Goal: Task Accomplishment & Management: Use online tool/utility

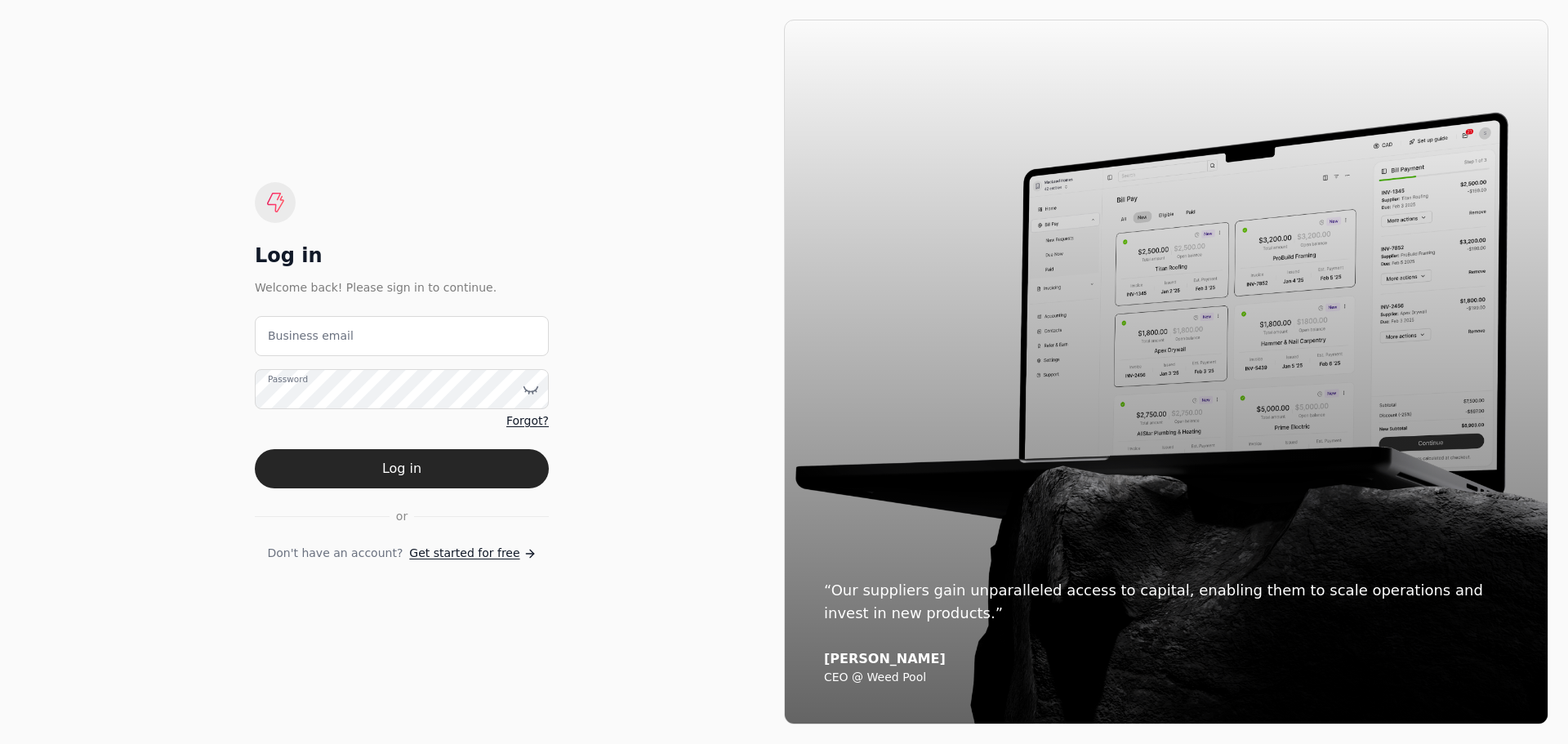
click at [289, 333] on label "Business email" at bounding box center [310, 336] width 86 height 17
click at [289, 333] on email "Business email" at bounding box center [402, 336] width 294 height 40
click at [281, 339] on label "Business email" at bounding box center [310, 336] width 86 height 17
click at [281, 339] on email "Business email" at bounding box center [402, 336] width 294 height 40
click at [276, 341] on email "Business email" at bounding box center [402, 336] width 294 height 40
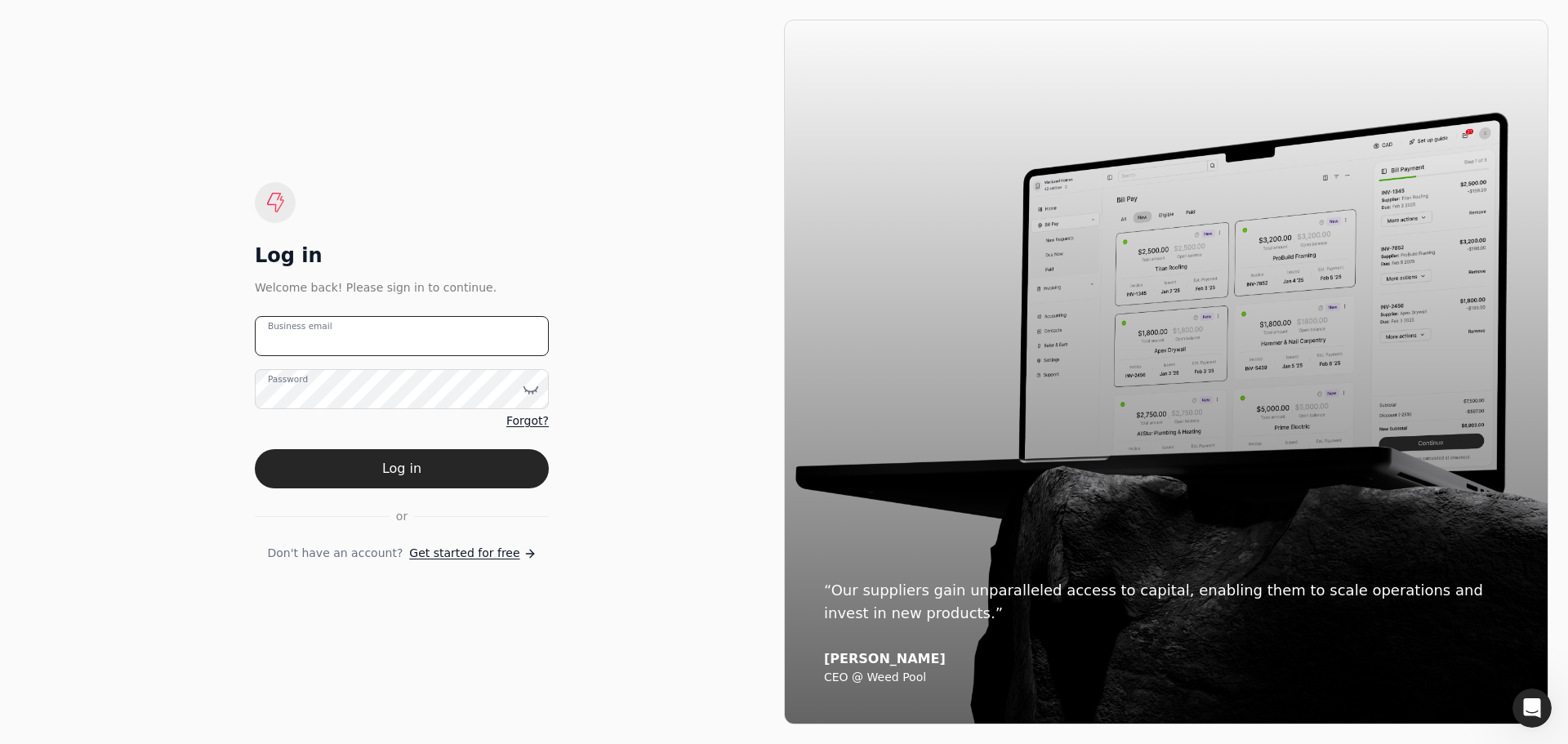
type email "[EMAIL_ADDRESS][DOMAIN_NAME]"
click at [424, 472] on button "Log in" at bounding box center [402, 468] width 294 height 39
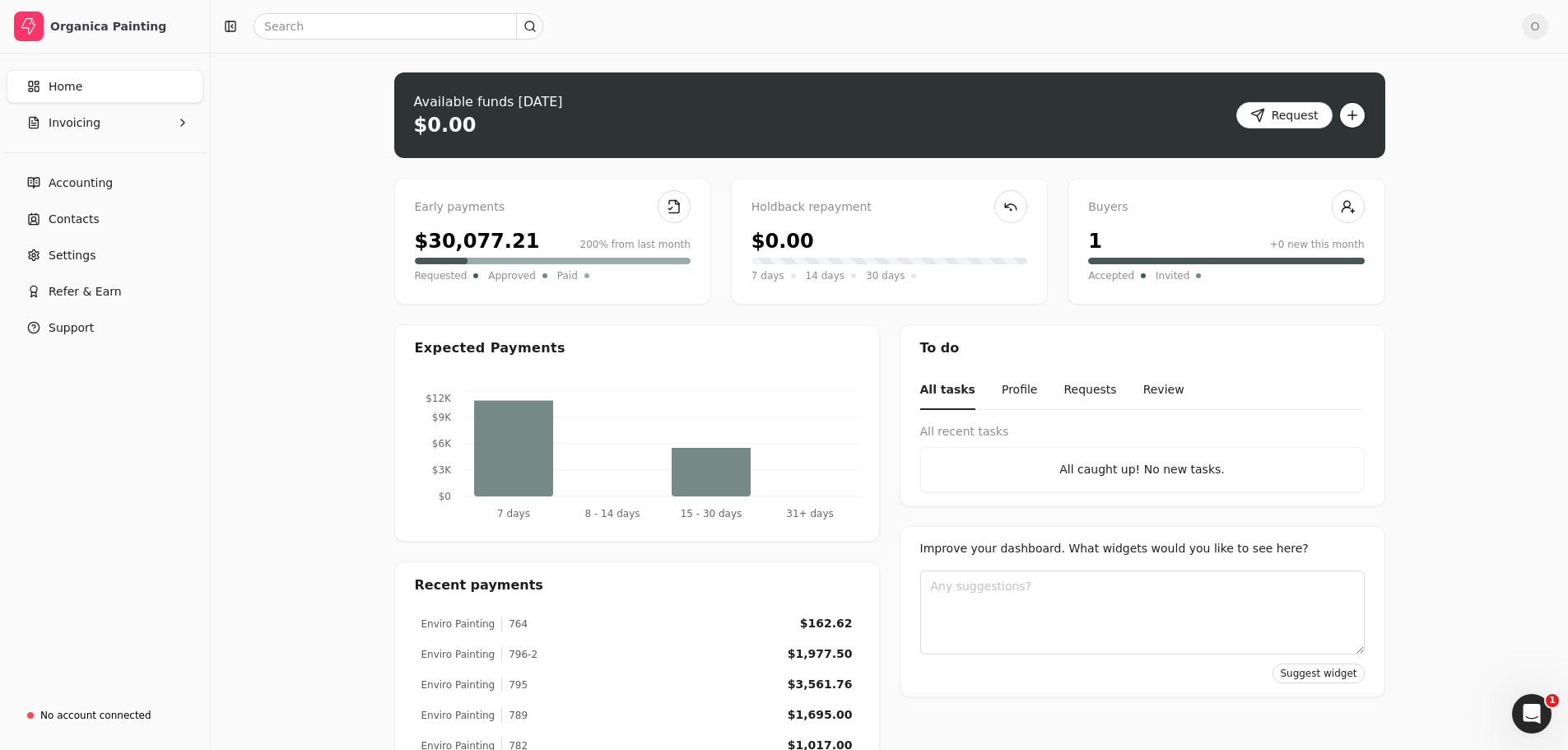
click at [1356, 117] on button "button" at bounding box center [1352, 115] width 26 height 26
click at [1273, 176] on div "Upload invoice" at bounding box center [1287, 175] width 151 height 27
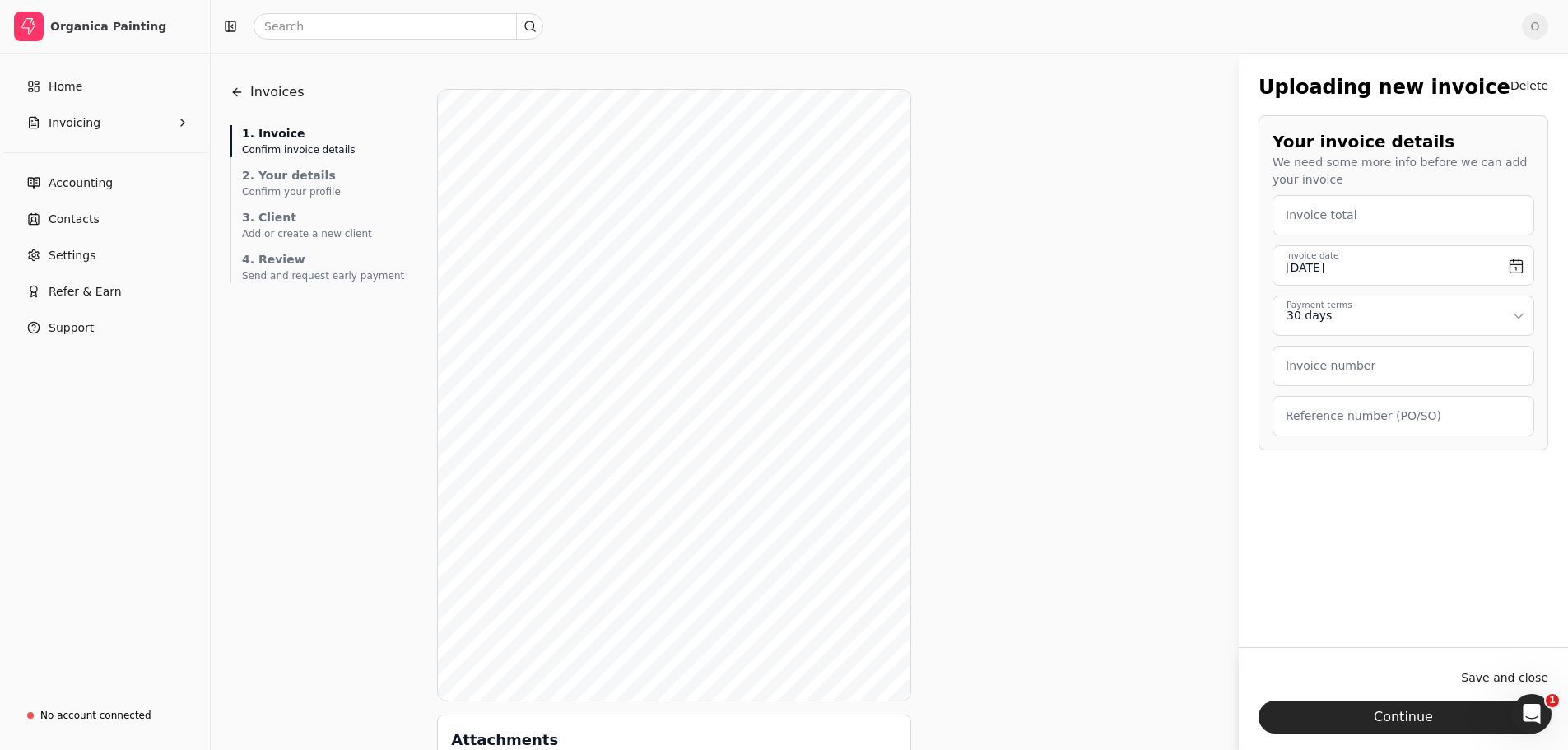
click at [1309, 211] on label "Invoice total" at bounding box center [1322, 215] width 71 height 17
click at [1309, 211] on total "Invoice total" at bounding box center [1403, 215] width 262 height 40
type total "1,977.50"
click at [1329, 371] on label "Invoice number" at bounding box center [1330, 366] width 90 height 17
click at [1329, 371] on number "Invoice number" at bounding box center [1403, 366] width 262 height 40
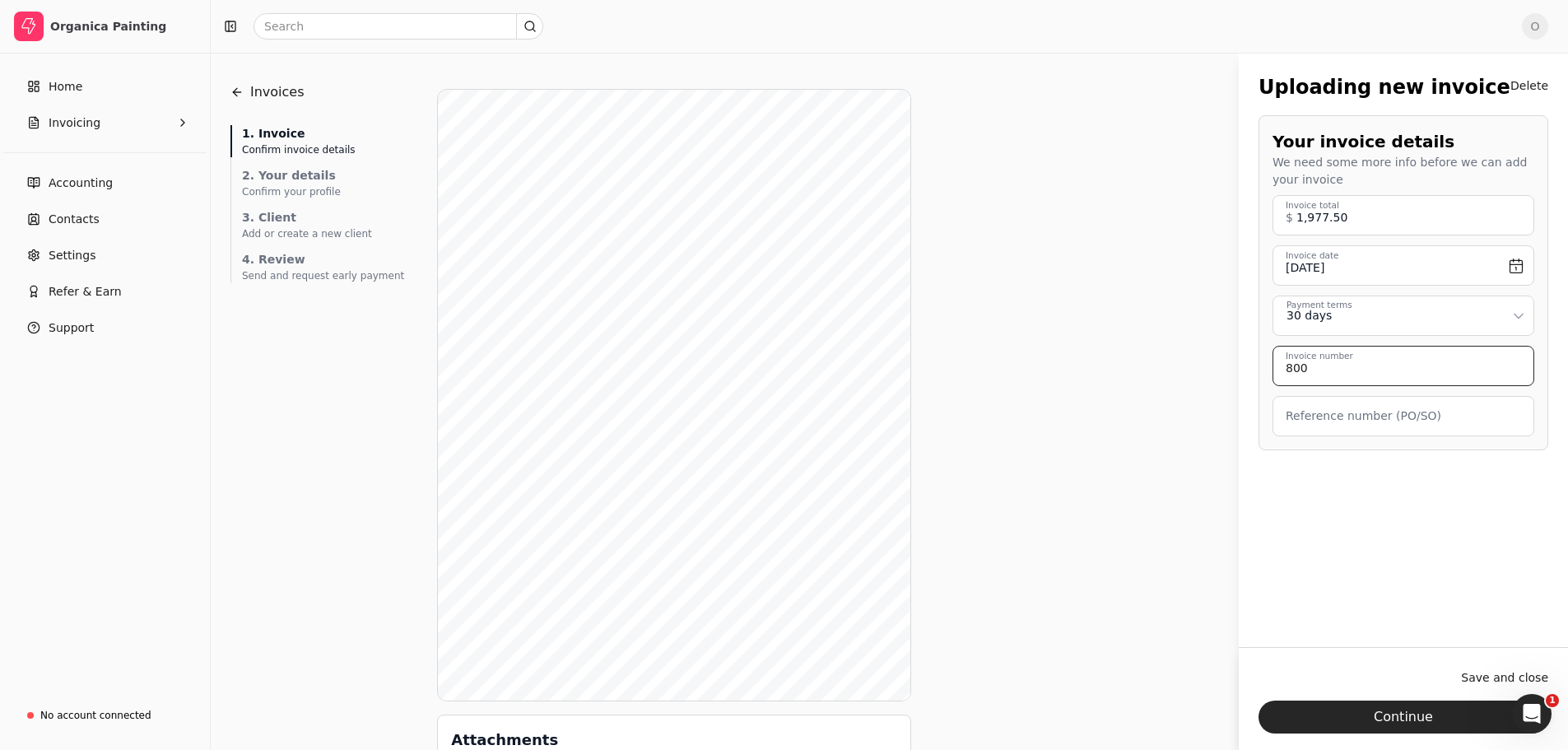
type number "800"
click at [1321, 422] on label "Reference number (PO/SO)" at bounding box center [1363, 416] width 156 height 17
click at [1321, 422] on \(PO\/SO\) "Reference number (PO/SO)" at bounding box center [1403, 416] width 262 height 40
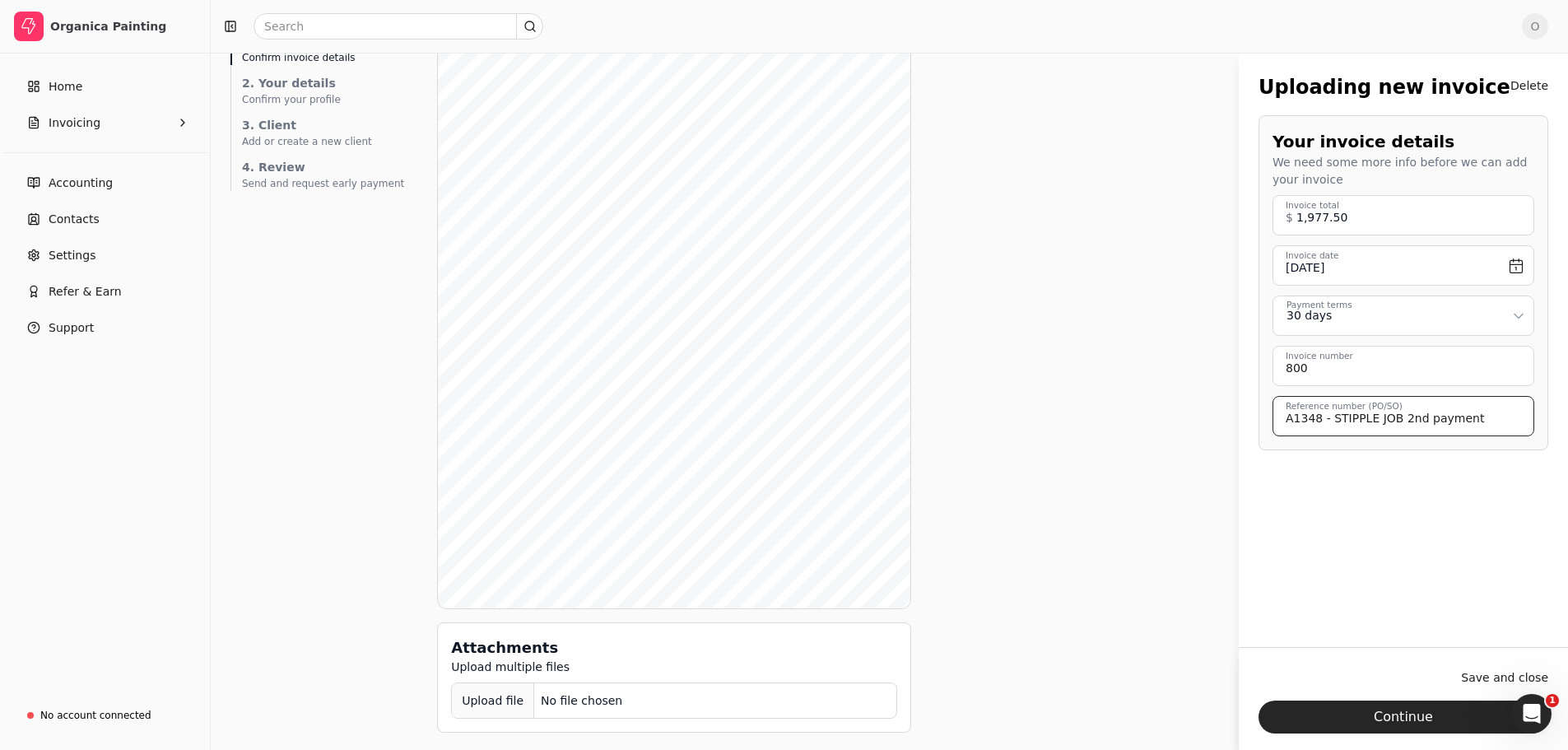
scroll to position [95, 0]
type \(PO\/SO\) "A1348 - STIPPLE JOB 2nd payment"
click at [1402, 718] on button "Continue" at bounding box center [1403, 718] width 290 height 33
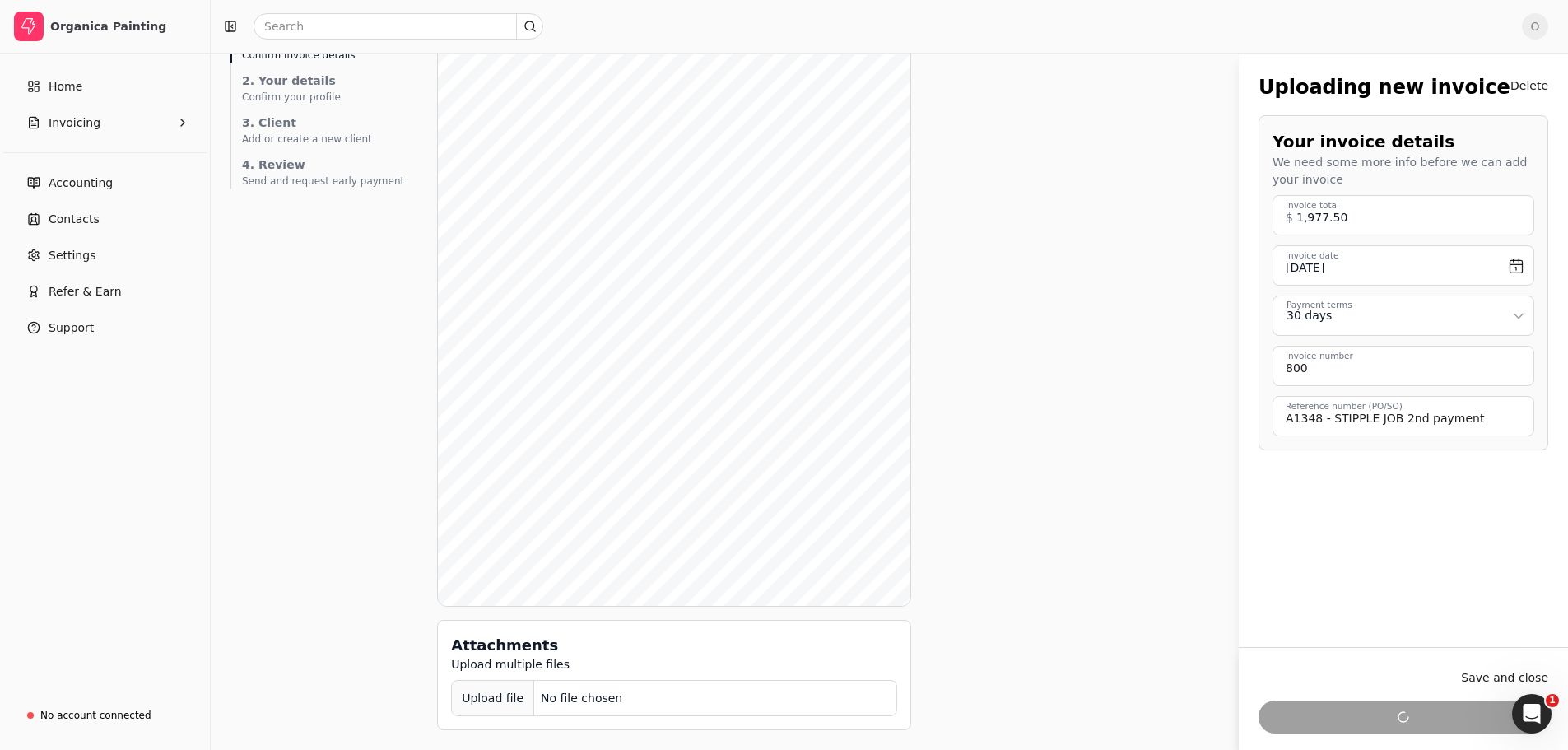
scroll to position [0, 0]
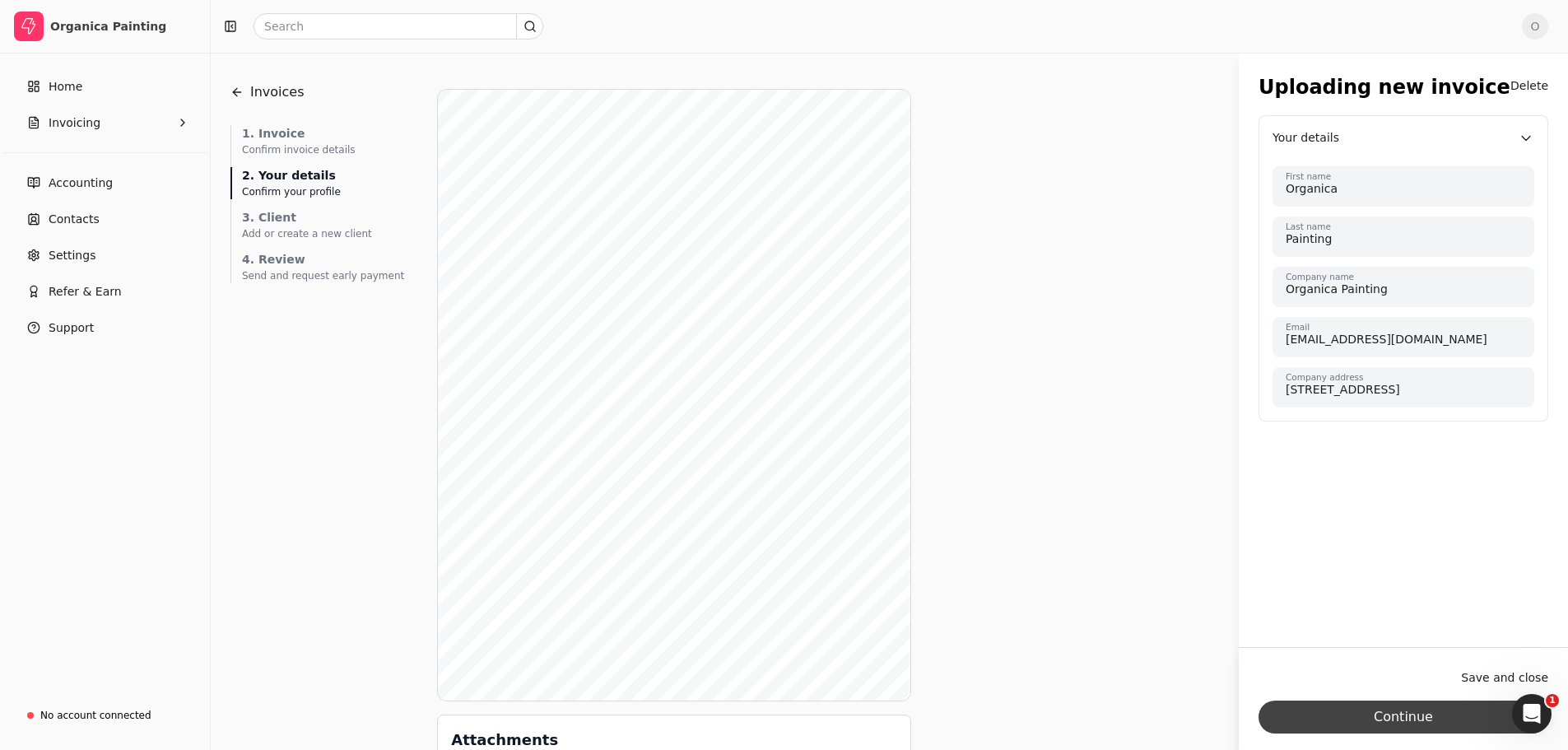
click at [1401, 717] on button "Continue" at bounding box center [1403, 718] width 290 height 33
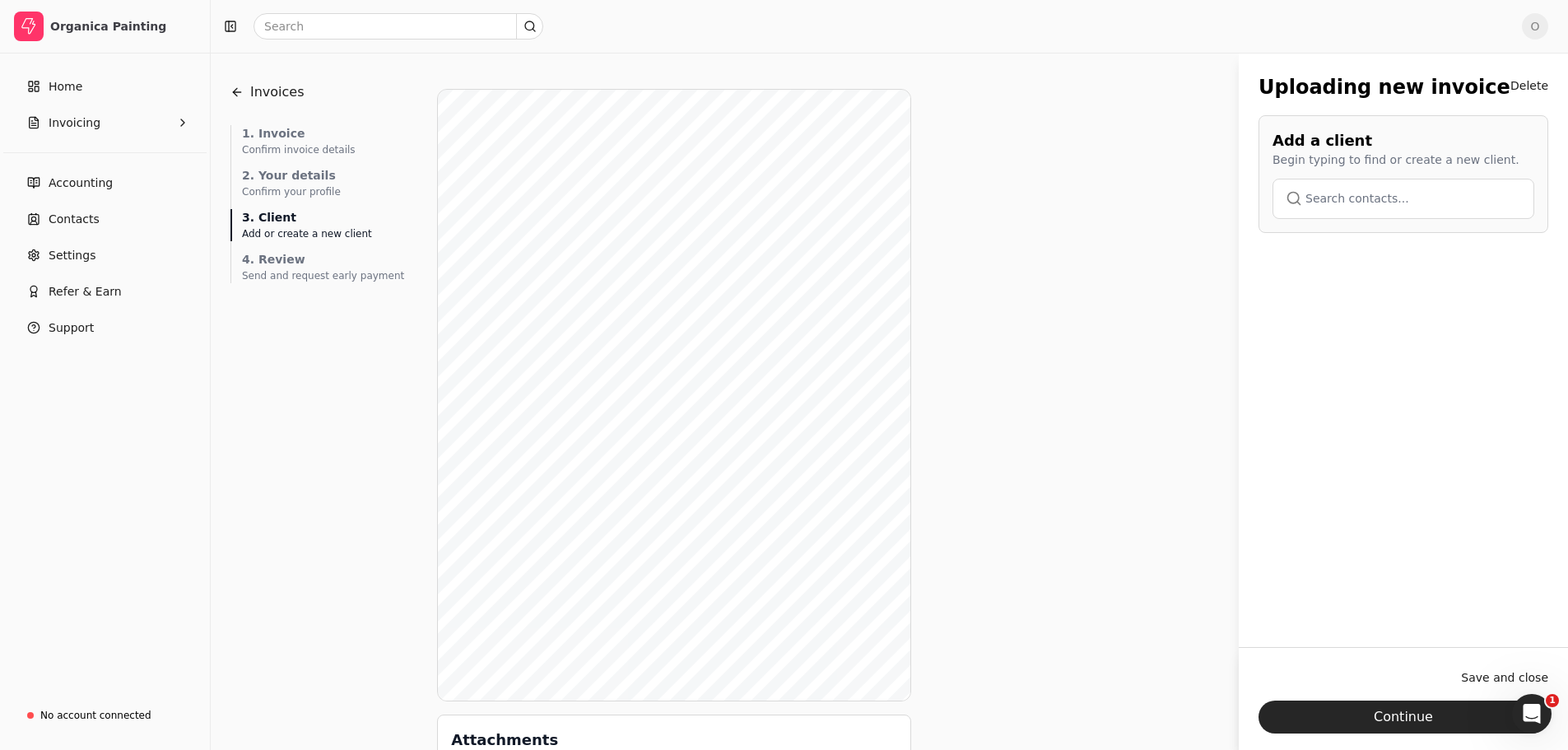
click at [1403, 202] on button "button" at bounding box center [1403, 198] width 262 height 39
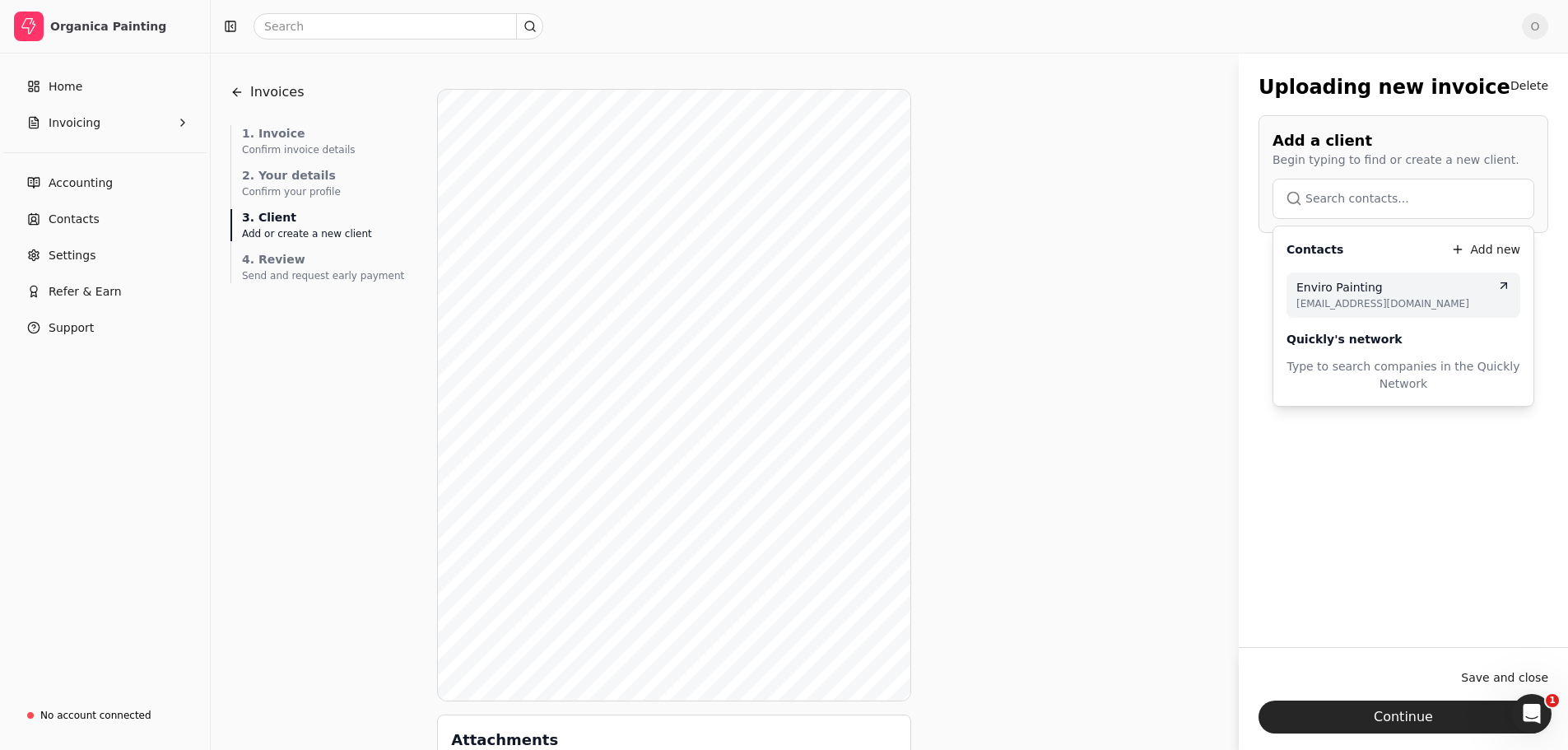
click at [1369, 296] on span "[EMAIL_ADDRESS][DOMAIN_NAME]" at bounding box center [1403, 303] width 214 height 15
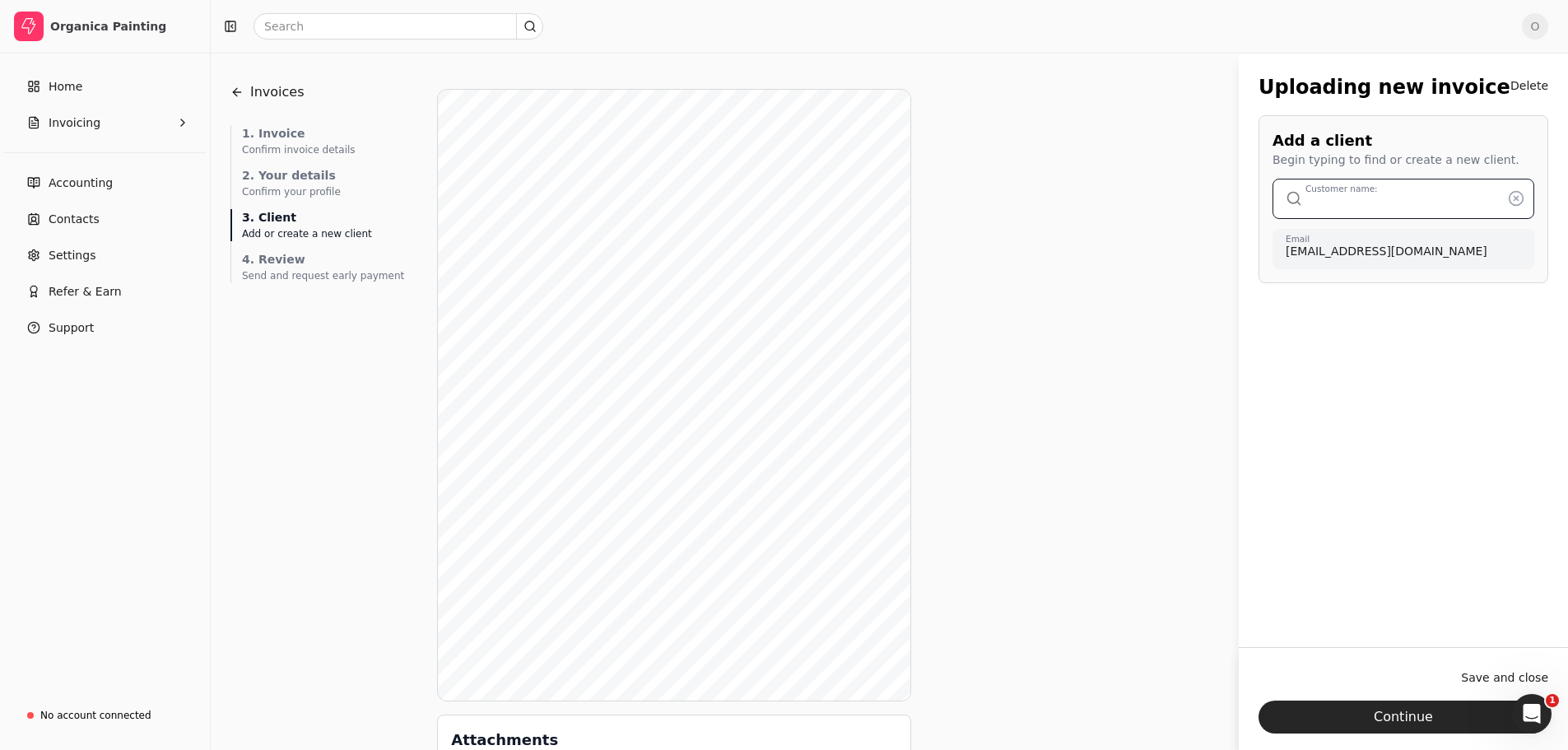
type input "Enviro Painting"
click at [1404, 719] on button "Continue" at bounding box center [1403, 718] width 290 height 33
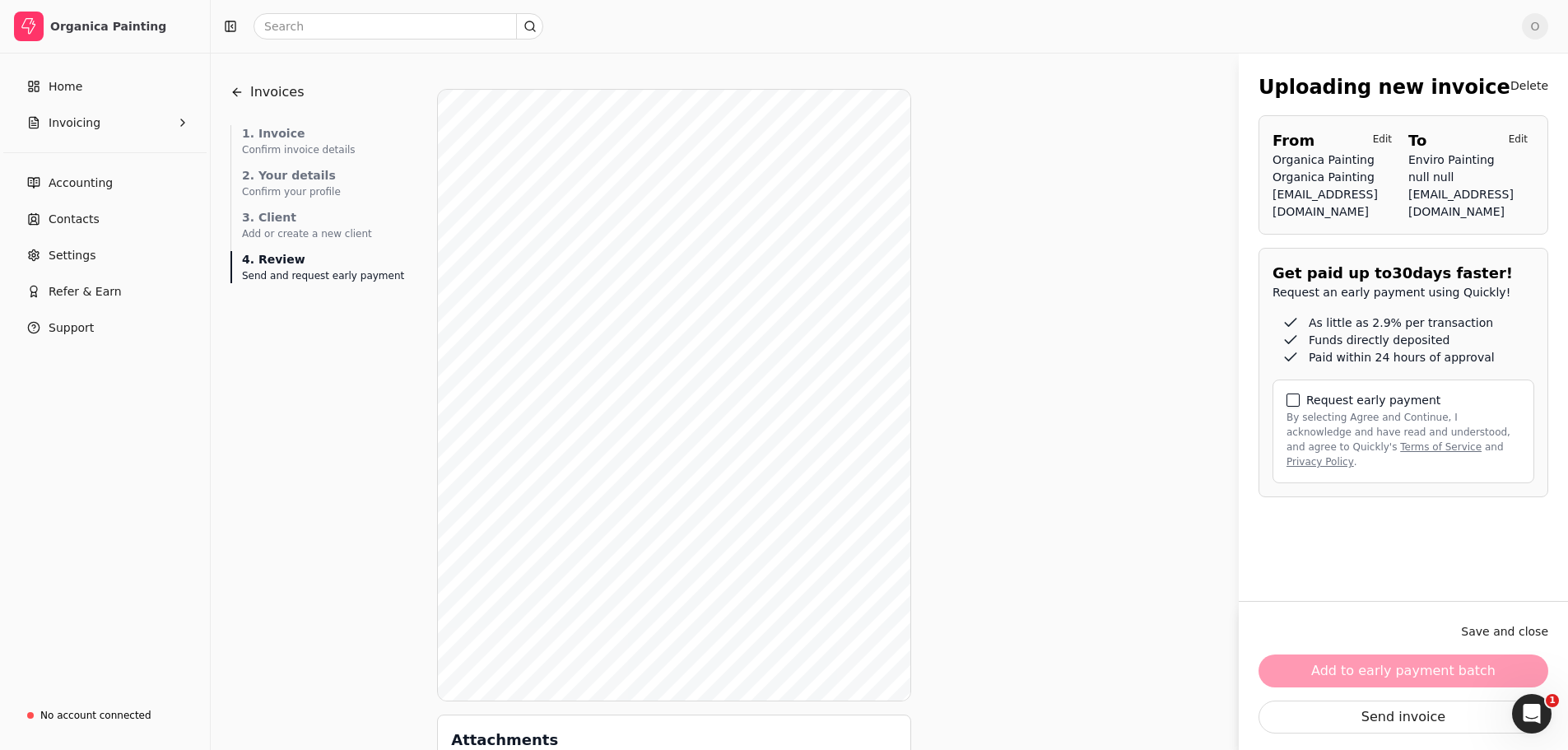
click at [1295, 407] on button "By selecting Agree and Continue, I acknowledge and have read and understood, an…" at bounding box center [1293, 400] width 13 height 13
click at [1433, 666] on button "Add to early payment batch" at bounding box center [1403, 672] width 290 height 33
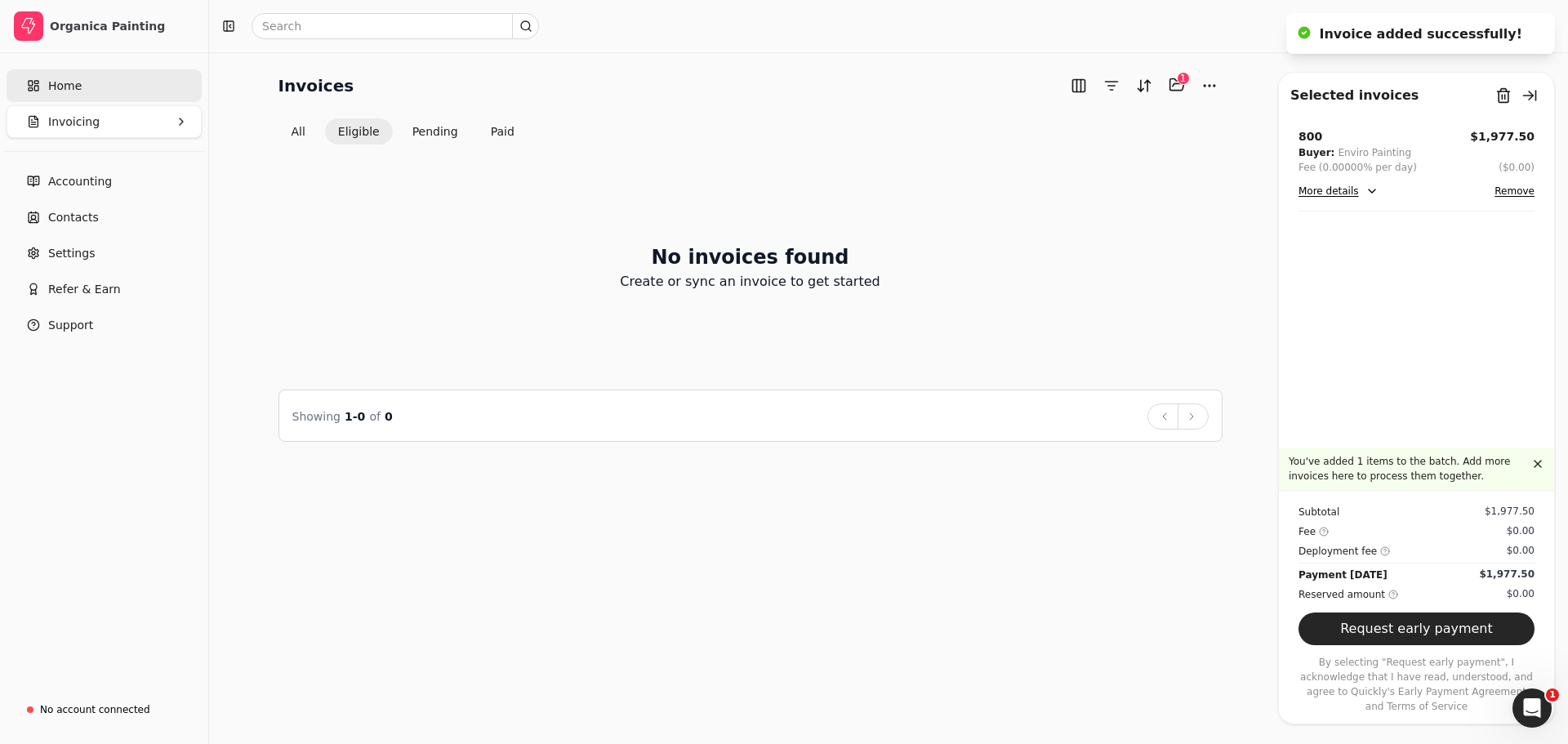
click at [61, 92] on span "Home" at bounding box center [65, 86] width 34 height 17
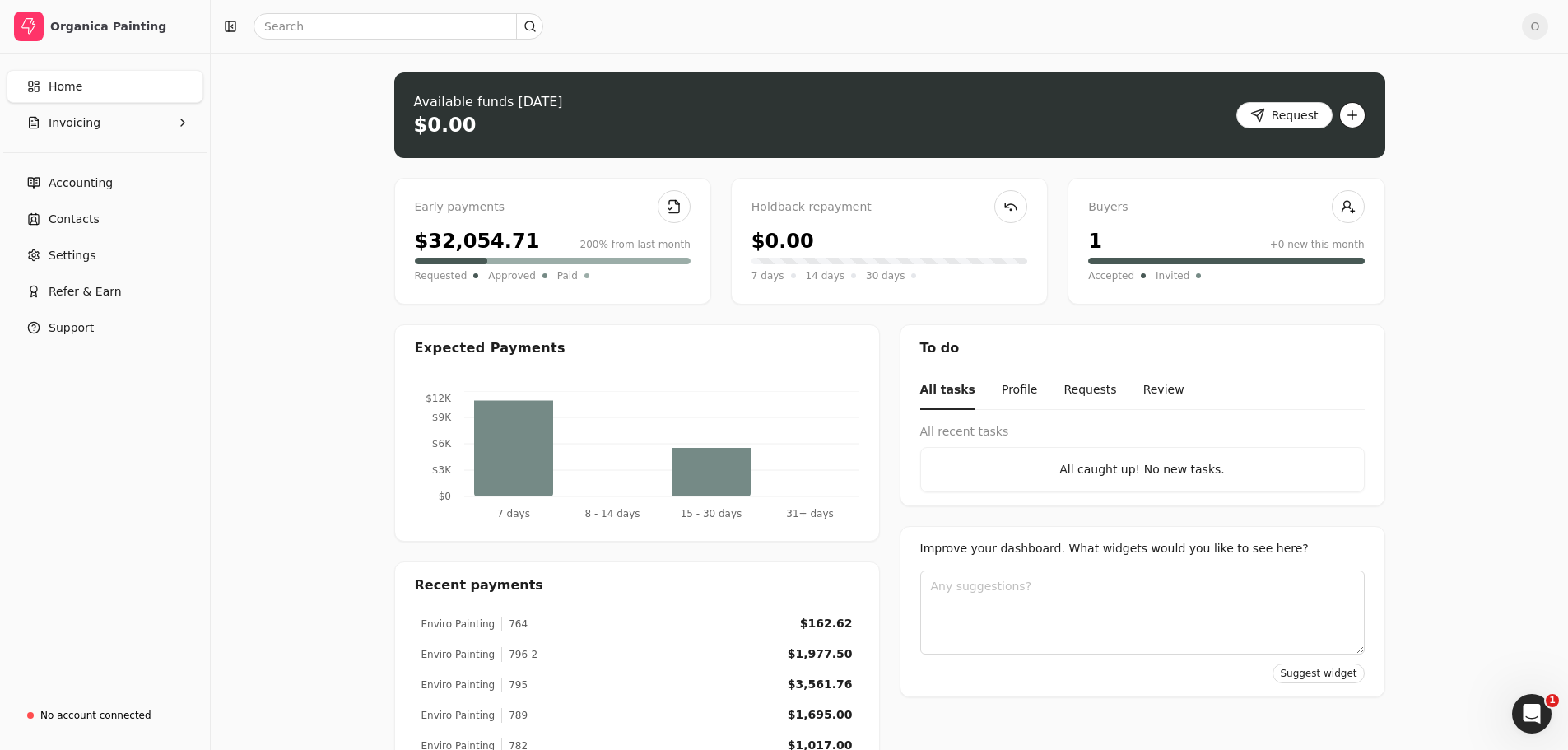
click at [1355, 111] on button "button" at bounding box center [1352, 115] width 26 height 26
click at [1302, 150] on div "Create new invoice" at bounding box center [1287, 148] width 151 height 27
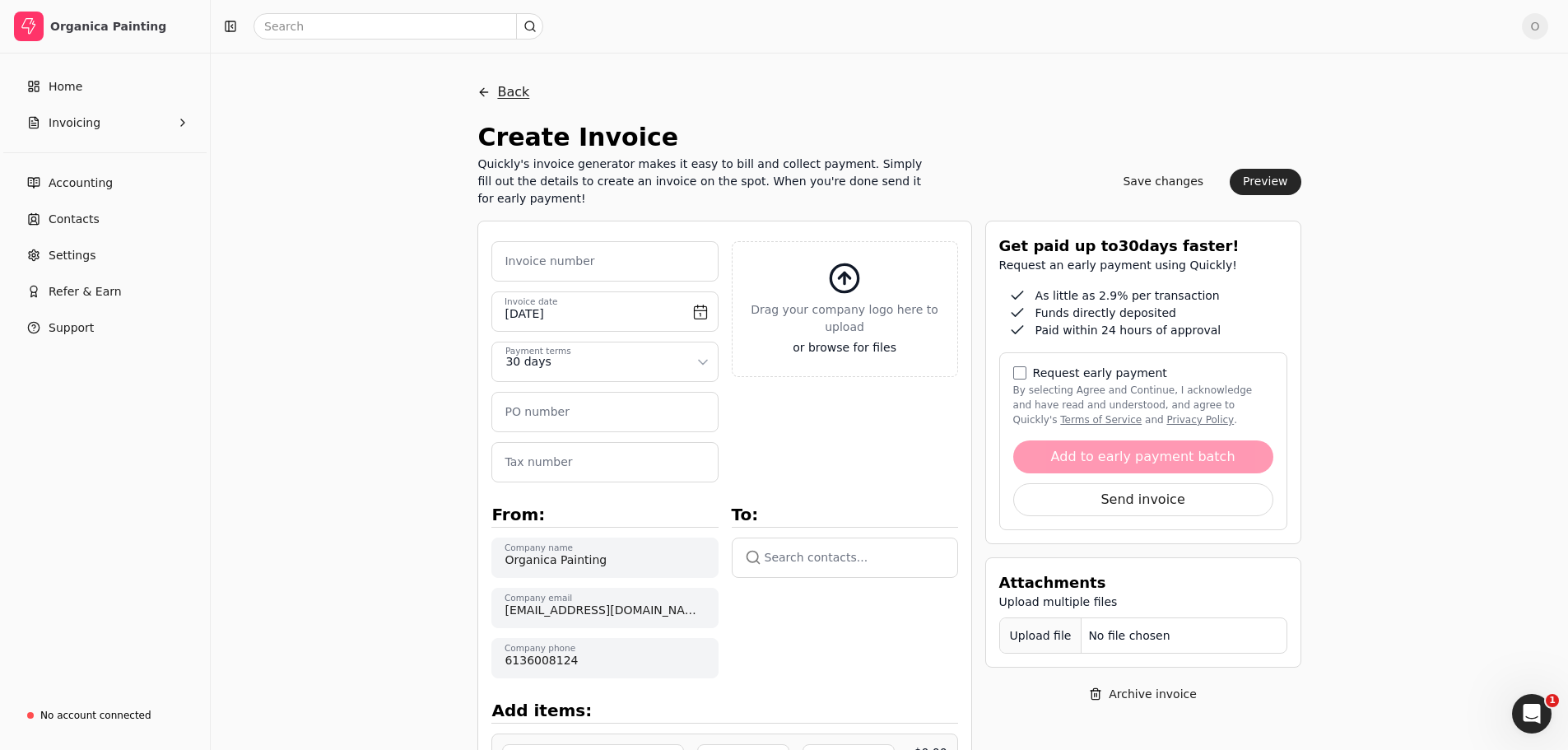
click at [507, 91] on button "Back" at bounding box center [503, 91] width 52 height 39
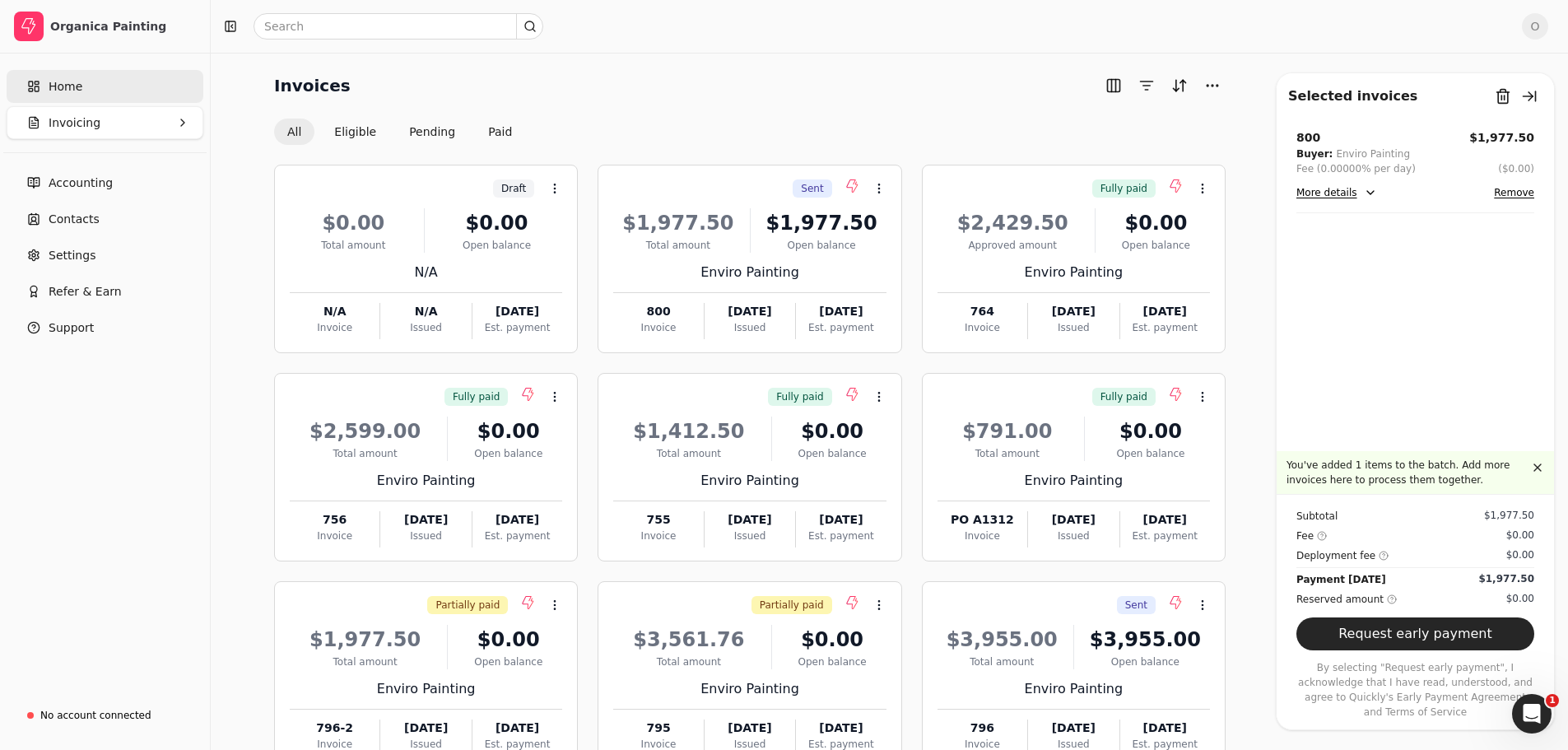
click at [83, 97] on link "Home" at bounding box center [105, 86] width 197 height 33
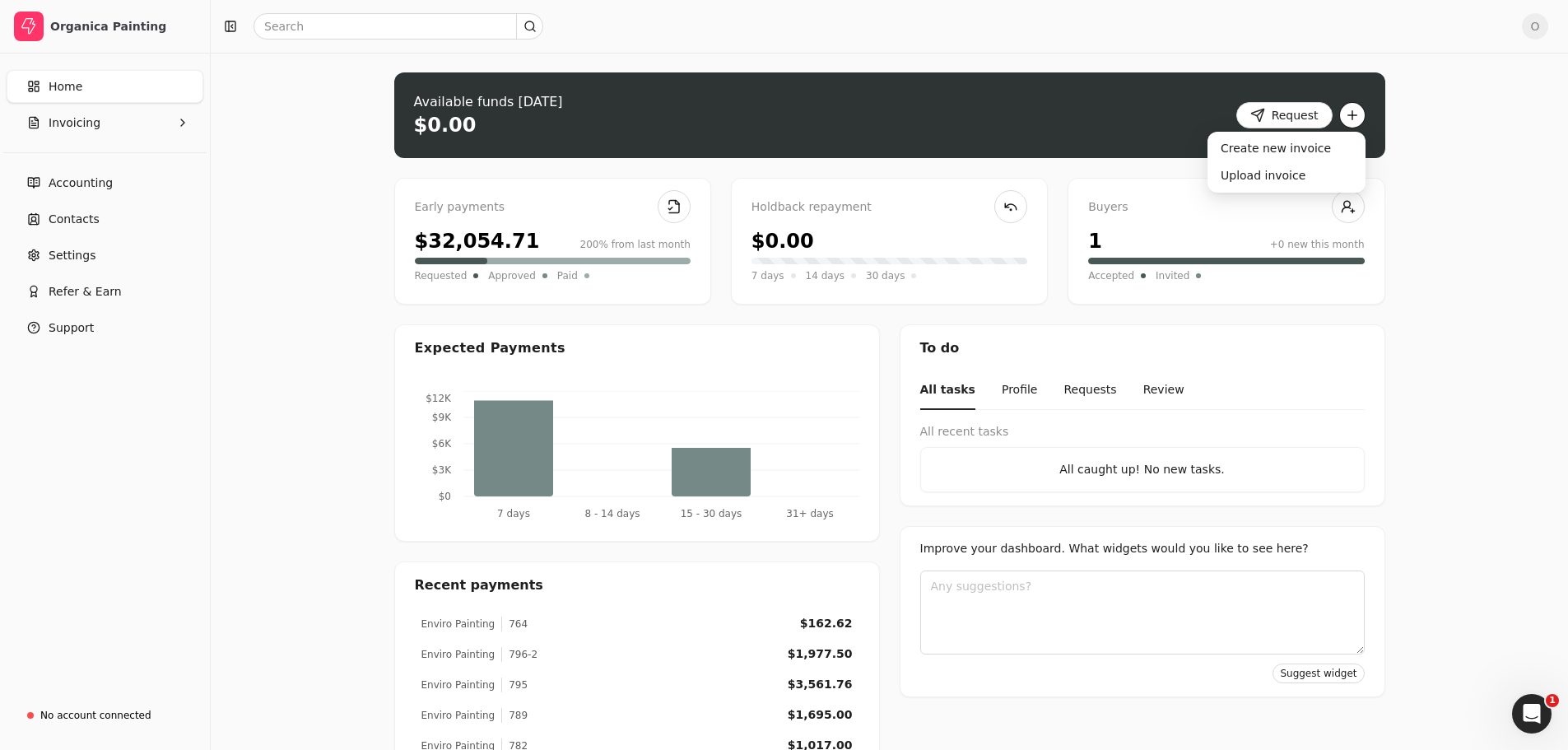
click at [1350, 112] on button "button" at bounding box center [1352, 115] width 26 height 26
click at [1272, 174] on div "Upload invoice" at bounding box center [1287, 175] width 151 height 27
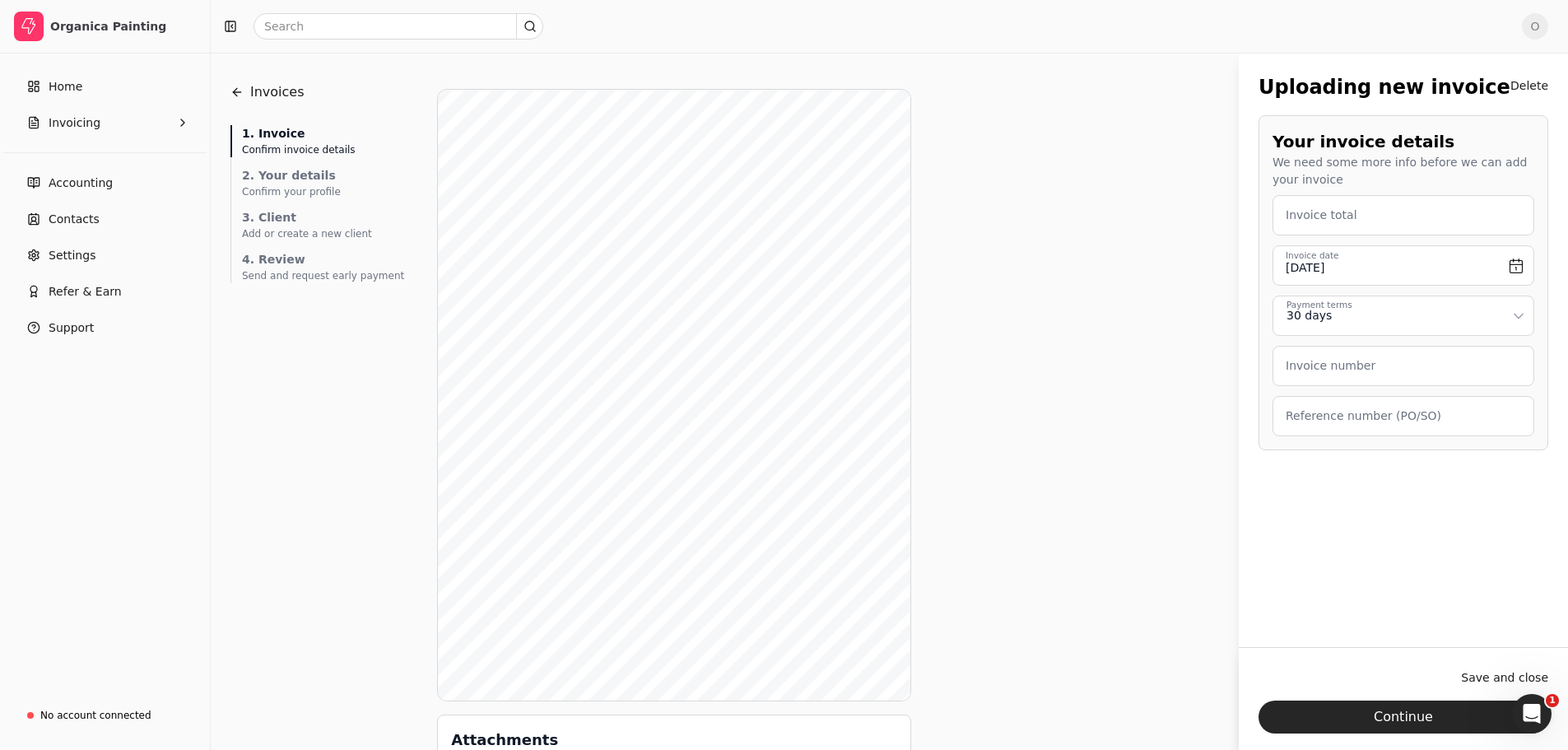
click at [1319, 220] on label "Invoice total" at bounding box center [1322, 215] width 71 height 17
click at [1319, 220] on total "Invoice total" at bounding box center [1403, 215] width 262 height 40
type total "3,729.00"
click at [1318, 374] on label "Invoice number" at bounding box center [1330, 366] width 90 height 17
click at [1318, 374] on number "Invoice number" at bounding box center [1403, 366] width 262 height 40
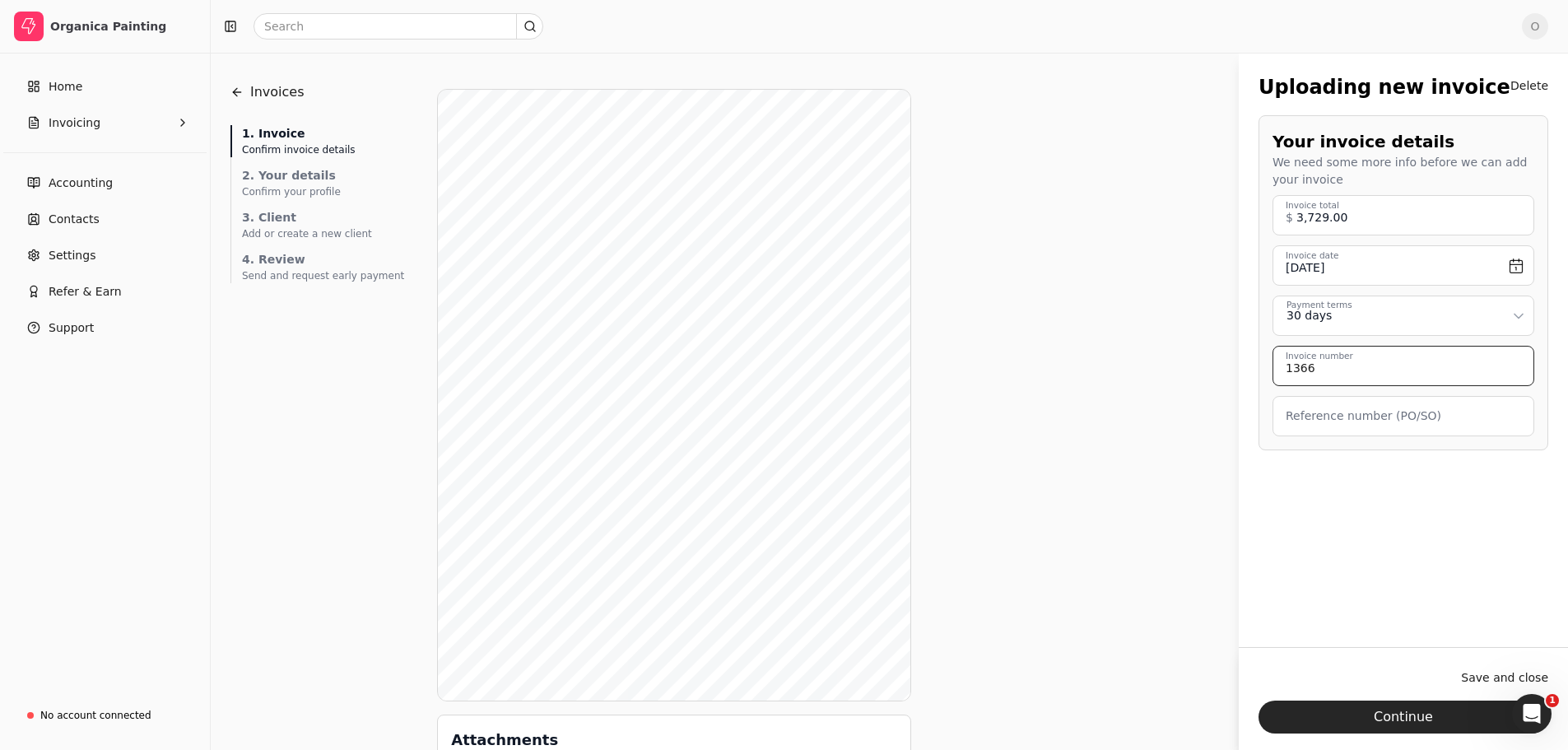
type number "1366"
type \(PO\/SO\) "[PERSON_NAME]"
click at [1394, 716] on button "Continue" at bounding box center [1403, 718] width 290 height 33
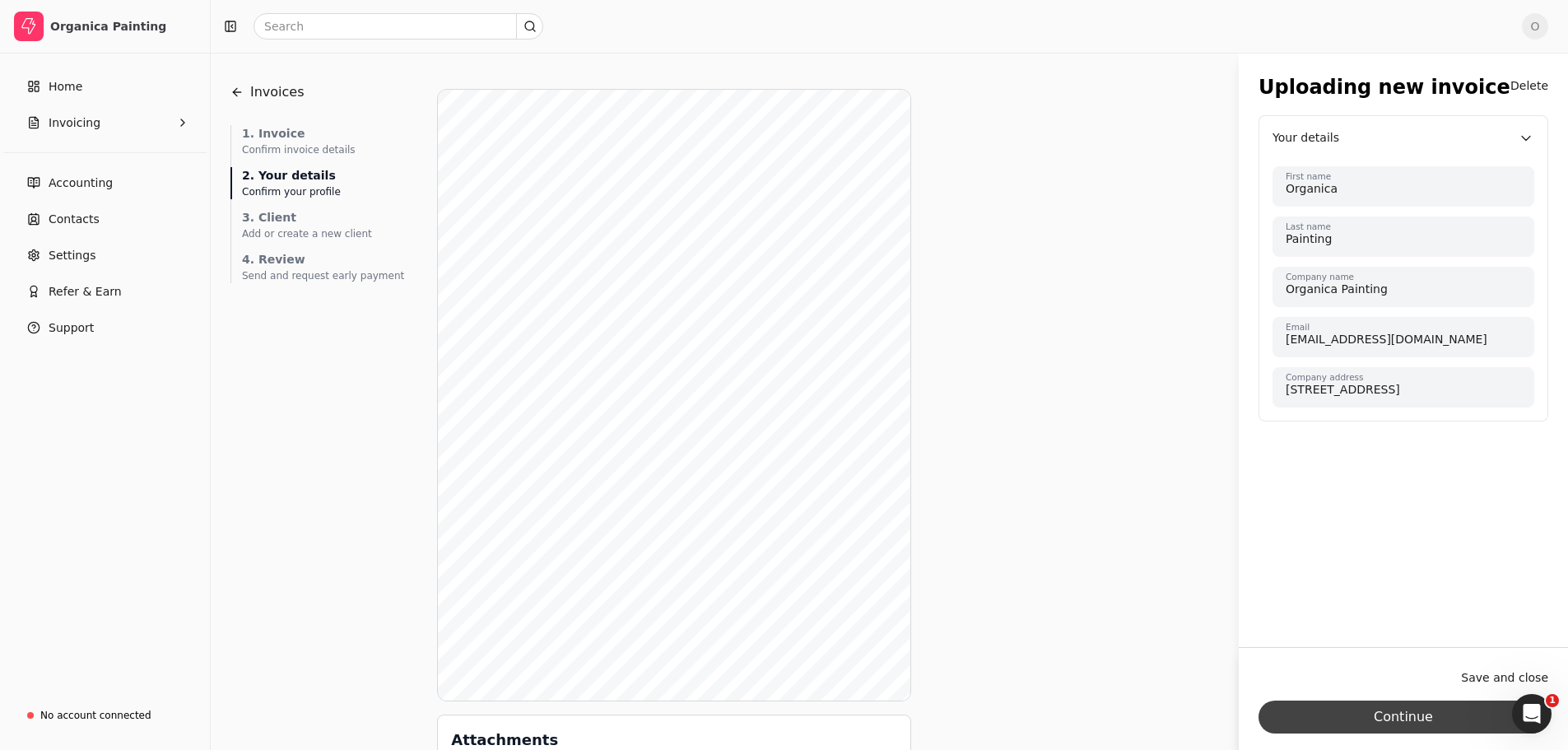
click at [1416, 713] on button "Continue" at bounding box center [1403, 718] width 290 height 33
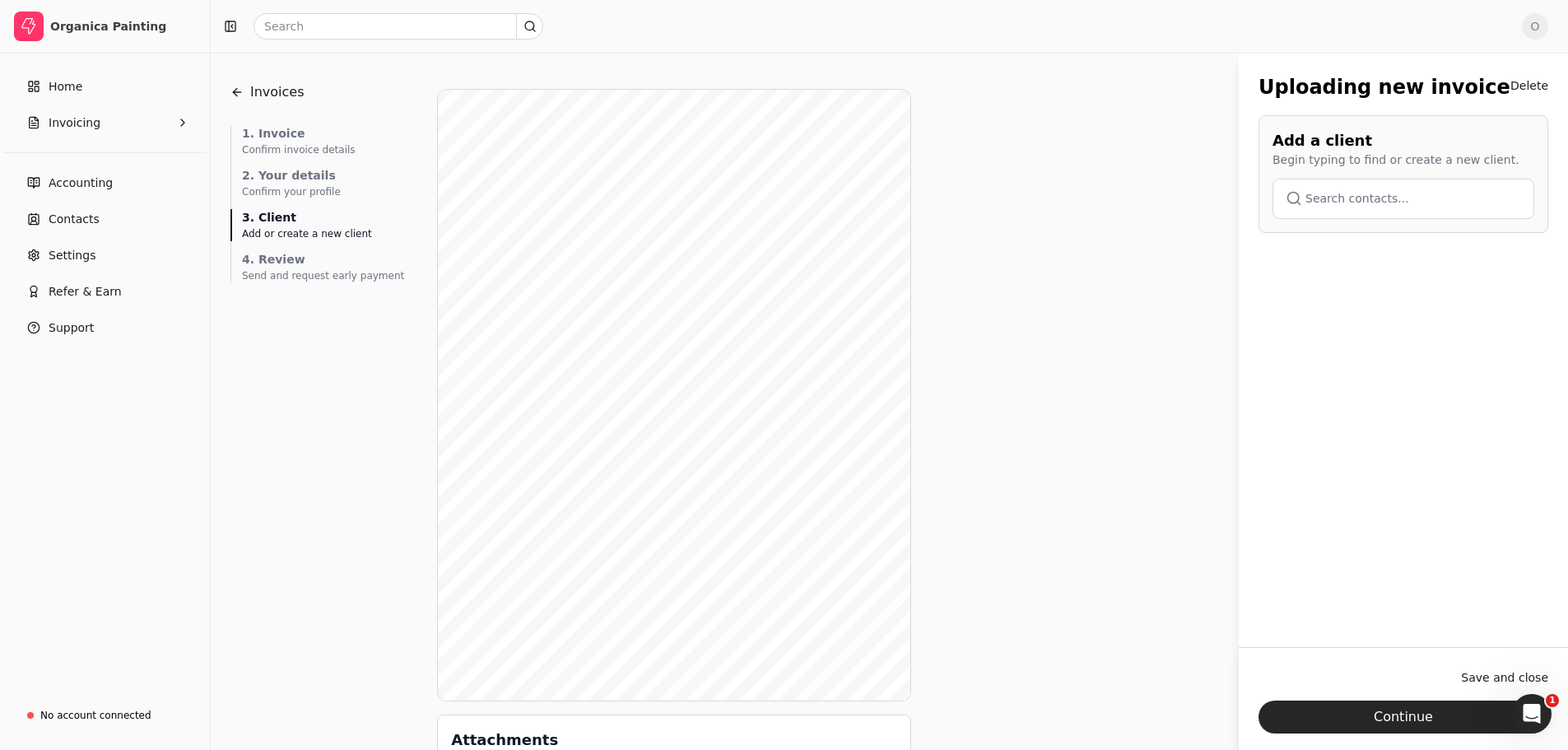
click at [1396, 193] on button "button" at bounding box center [1403, 198] width 262 height 39
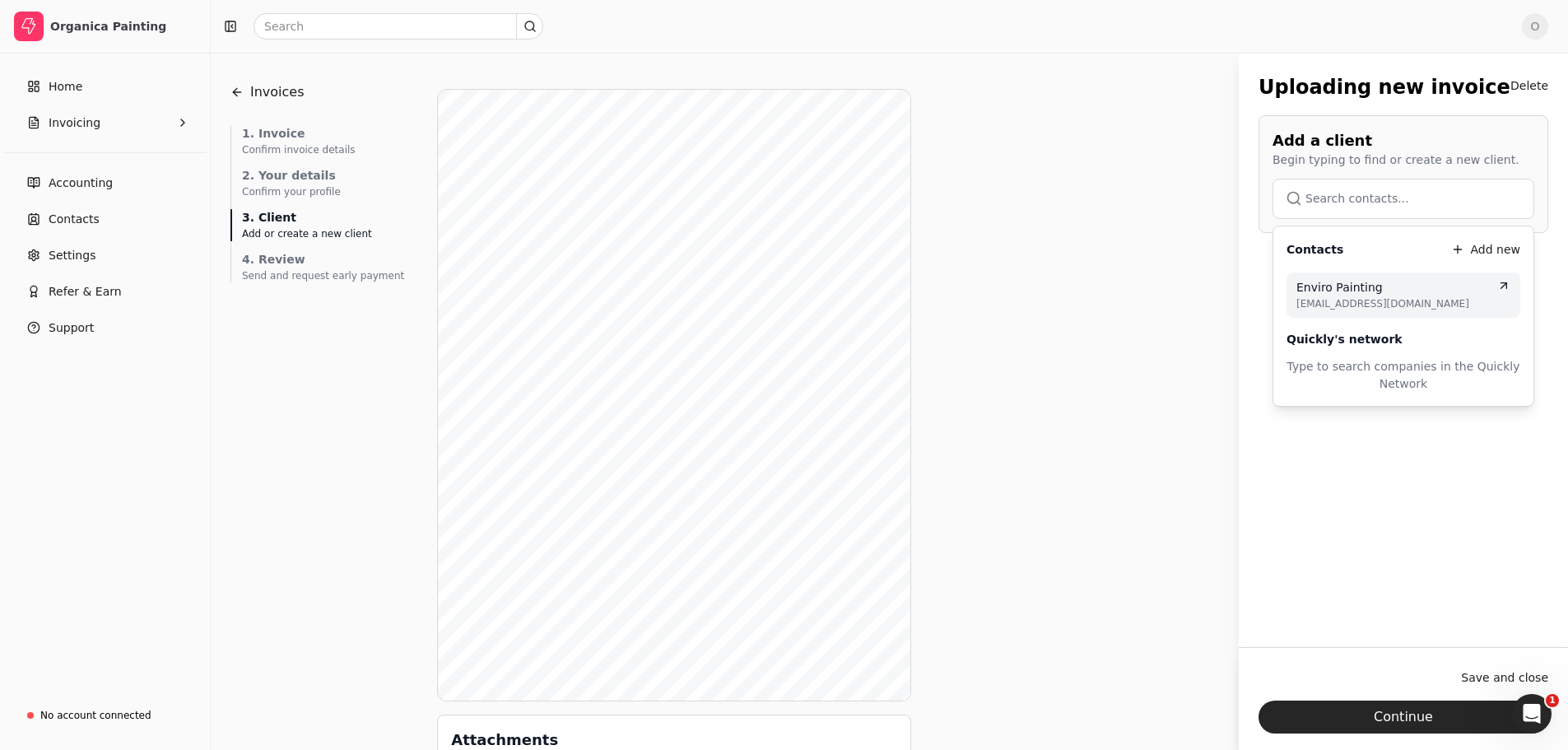
click at [1386, 306] on span "[EMAIL_ADDRESS][DOMAIN_NAME]" at bounding box center [1403, 303] width 214 height 15
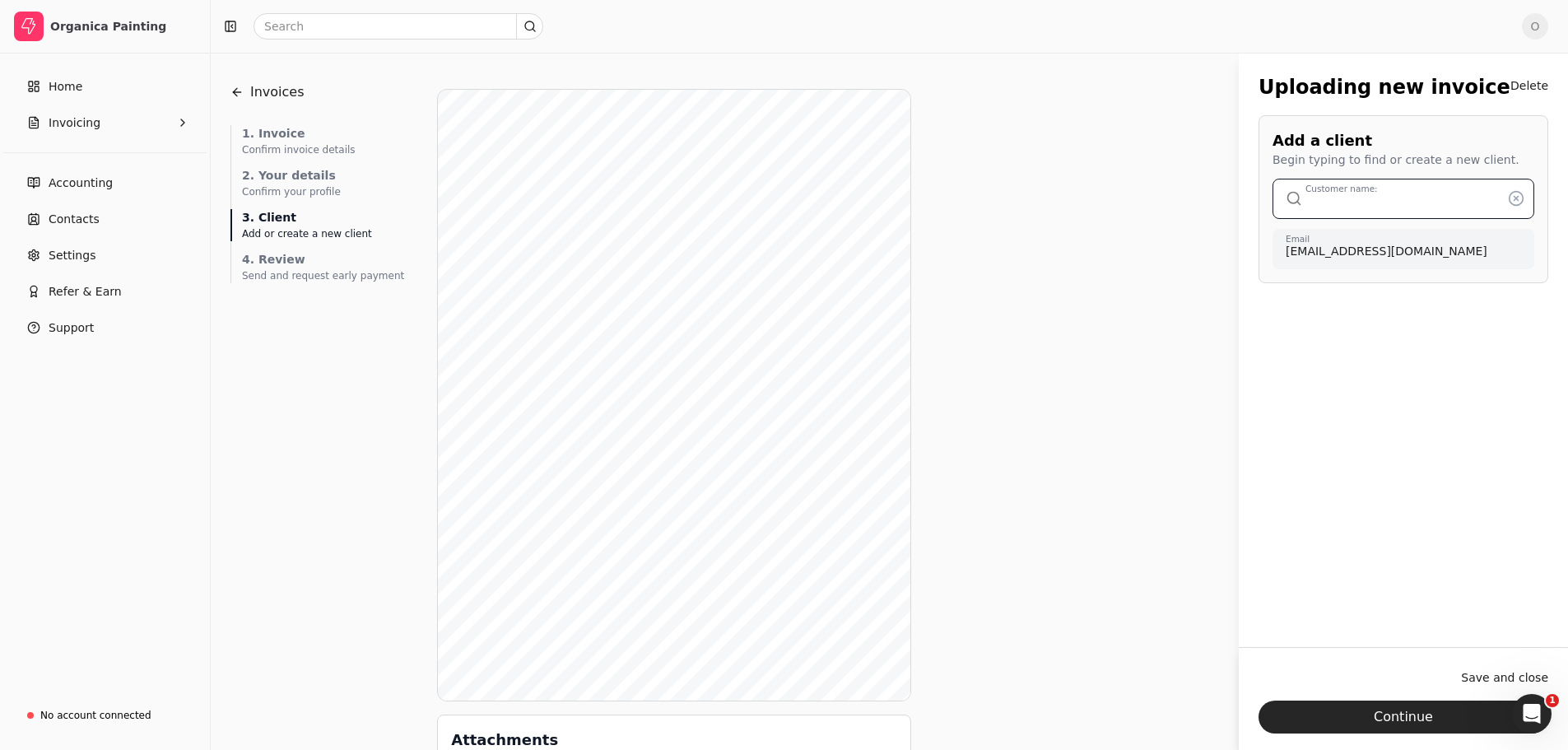
type input "Enviro Painting"
click at [1407, 715] on button "Continue" at bounding box center [1403, 718] width 290 height 33
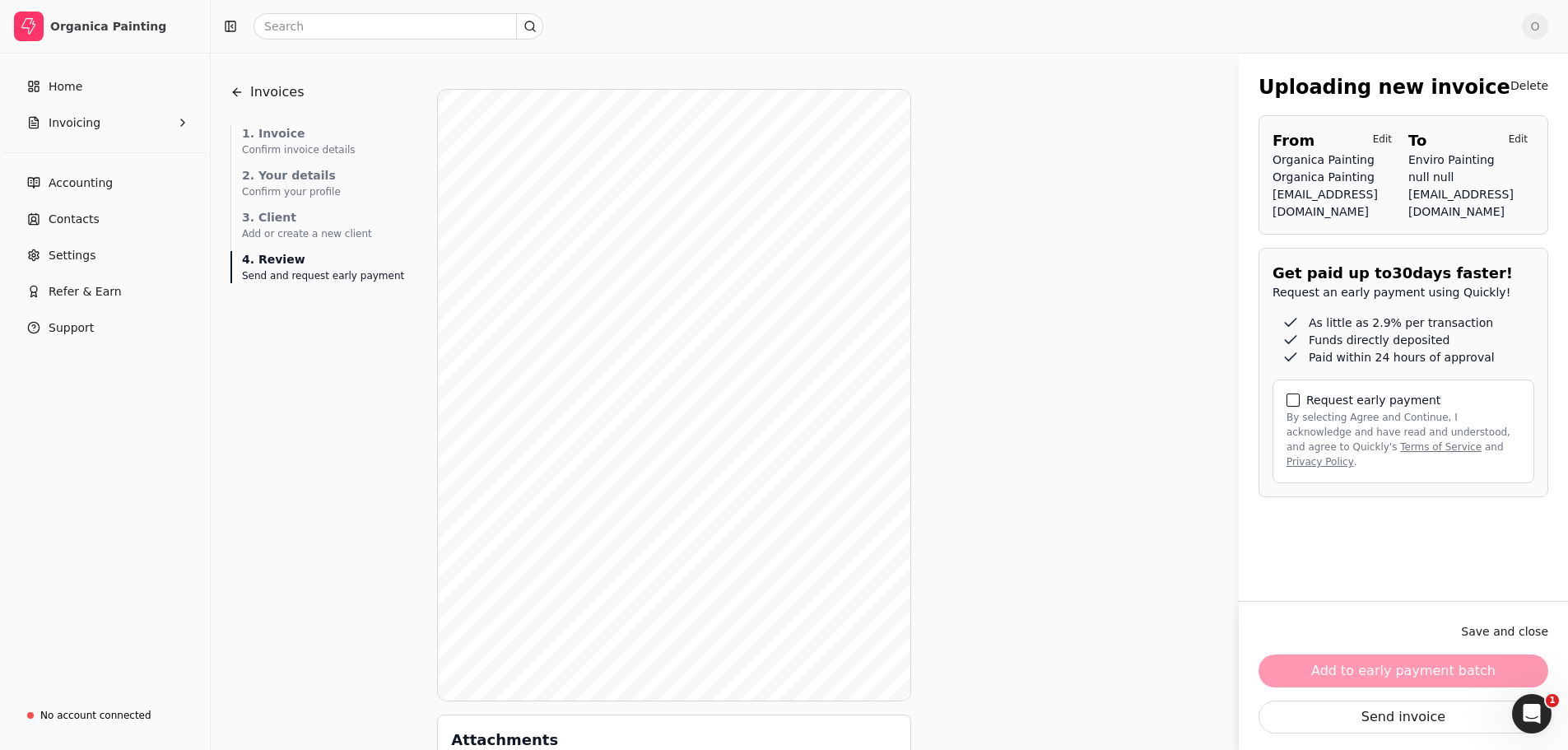
click at [1298, 407] on button "By selecting Agree and Continue, I acknowledge and have read and understood, an…" at bounding box center [1293, 400] width 13 height 13
click at [1420, 673] on button "Add to early payment batch" at bounding box center [1403, 672] width 290 height 33
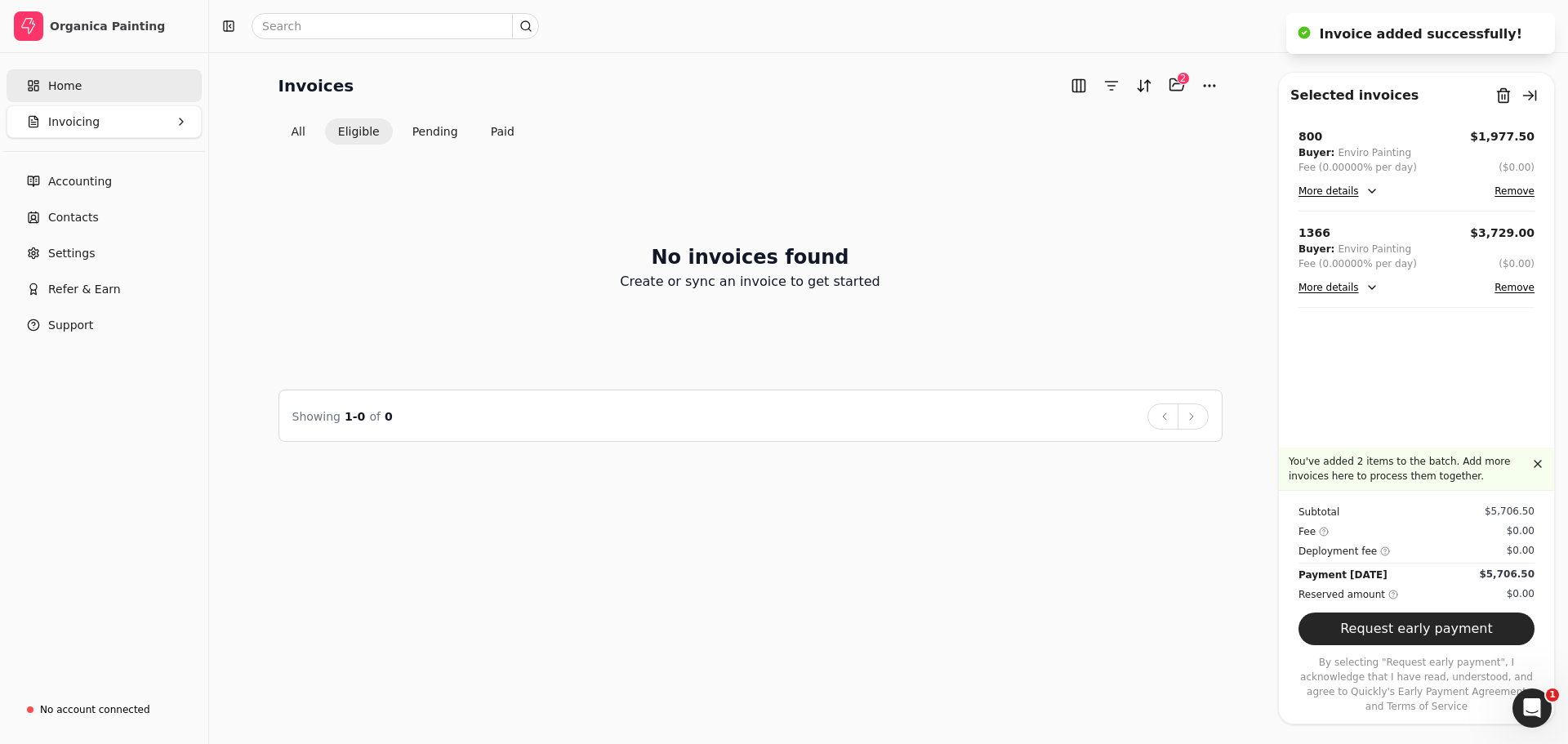
click at [68, 80] on span "Home" at bounding box center [65, 86] width 34 height 17
